Goal: Information Seeking & Learning: Learn about a topic

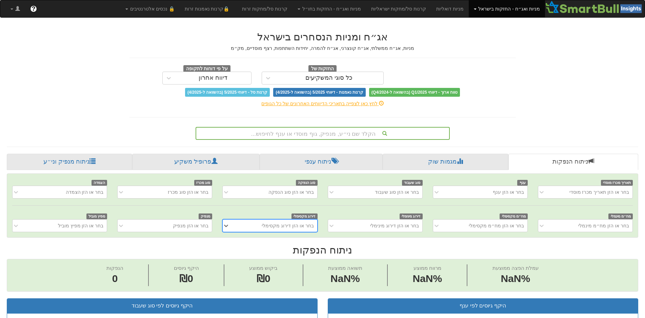
scroll to position [0, 6]
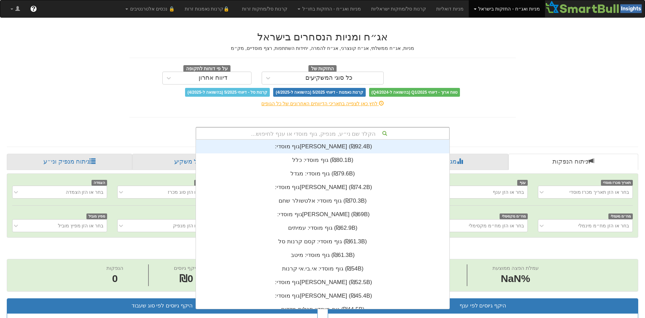
click at [316, 132] on div "הקלד שם ני״ע, מנפיק, גוף מוסדי או ענף לחיפוש..." at bounding box center [322, 133] width 253 height 12
type input "p"
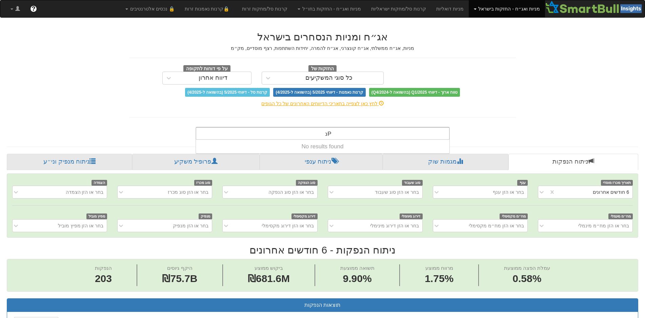
type input "P"
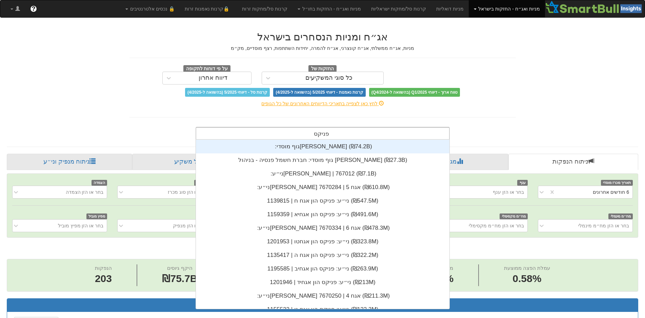
scroll to position [136, 0]
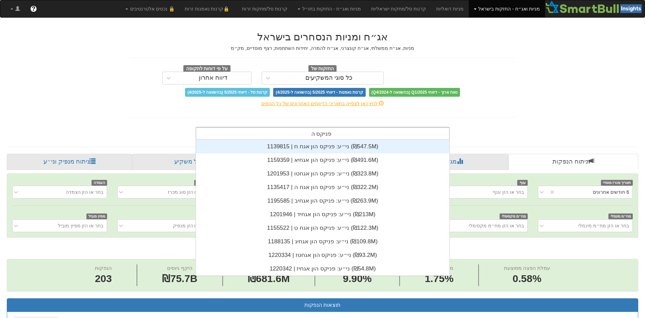
type input "פניקס הון"
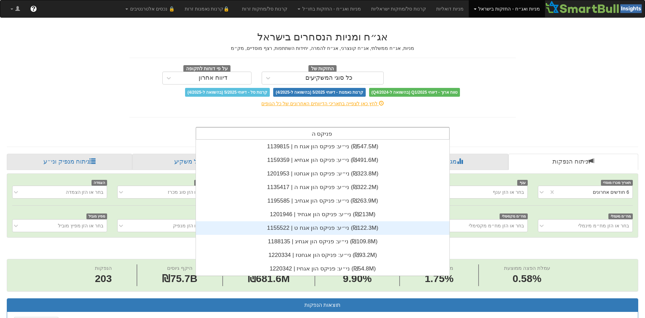
click at [313, 229] on div "ני״ע: ‏פניקס הון אגח ט | 1155522 ‎(₪122.3M)‎" at bounding box center [323, 228] width 254 height 14
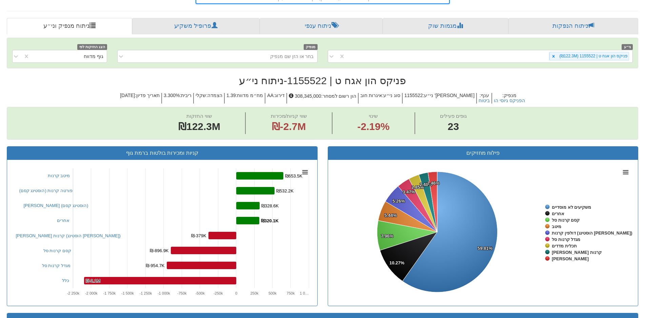
scroll to position [203, 0]
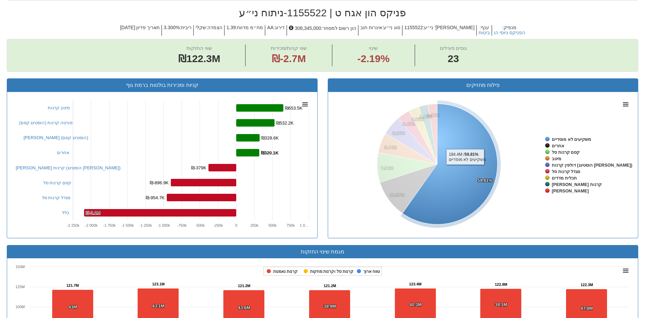
click at [465, 168] on icon at bounding box center [450, 164] width 95 height 120
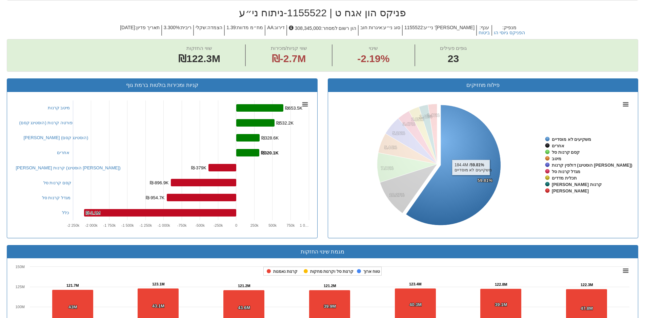
click at [471, 179] on icon at bounding box center [453, 165] width 95 height 120
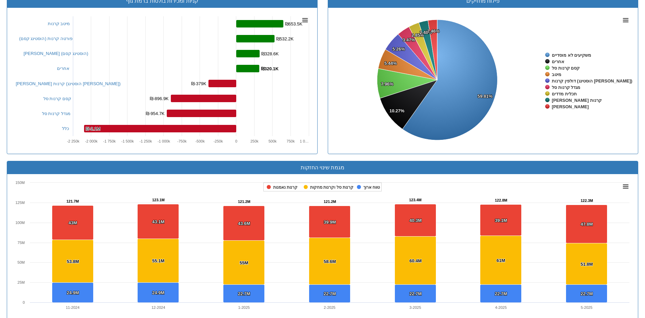
scroll to position [186, 0]
